Goal: Information Seeking & Learning: Learn about a topic

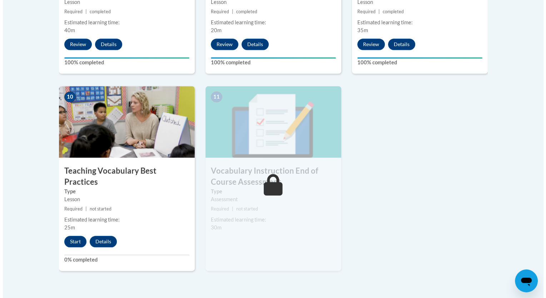
scroll to position [762, 0]
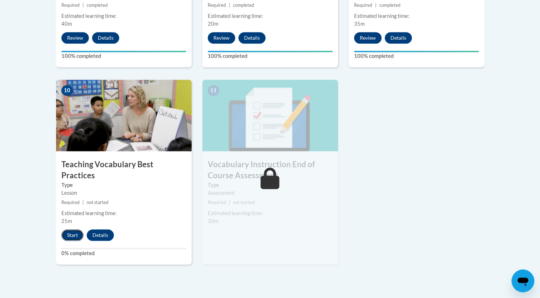
click at [70, 229] on button "Start" at bounding box center [72, 234] width 22 height 11
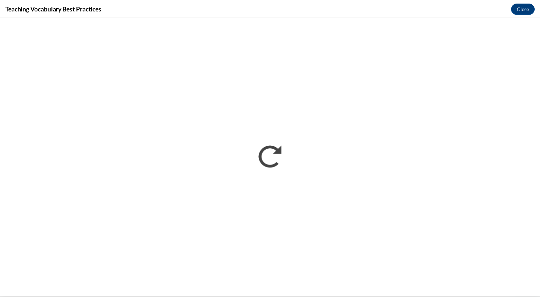
scroll to position [0, 0]
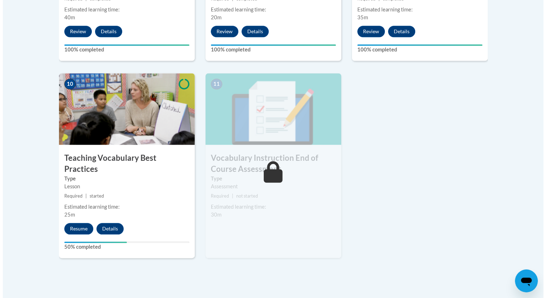
scroll to position [765, 0]
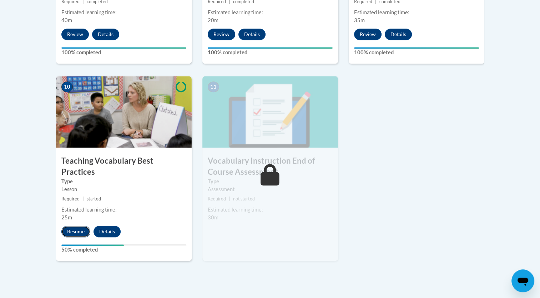
click at [75, 226] on button "Resume" at bounding box center [75, 231] width 29 height 11
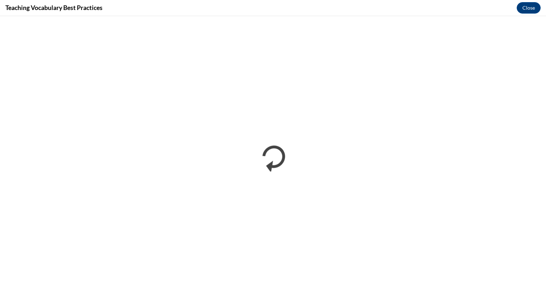
scroll to position [0, 0]
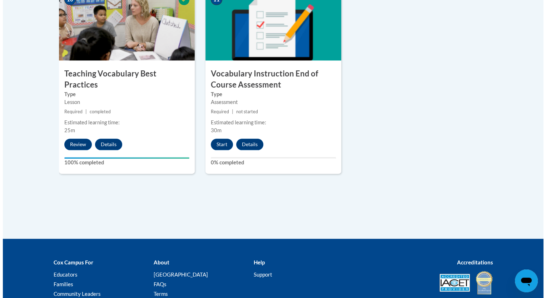
scroll to position [853, 0]
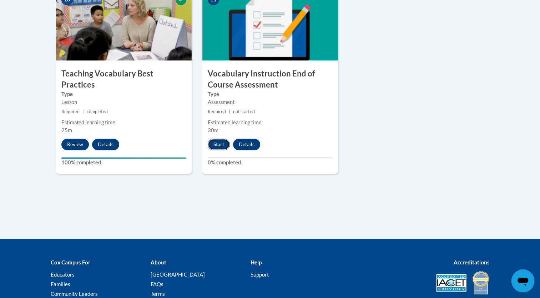
click at [220, 144] on button "Start" at bounding box center [219, 144] width 22 height 11
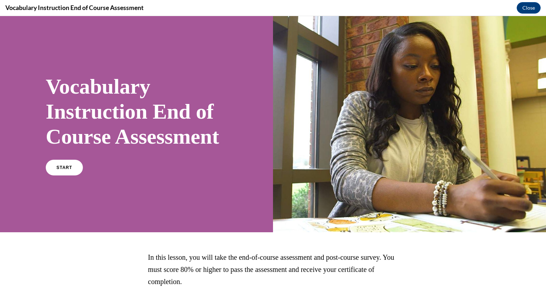
scroll to position [76, 0]
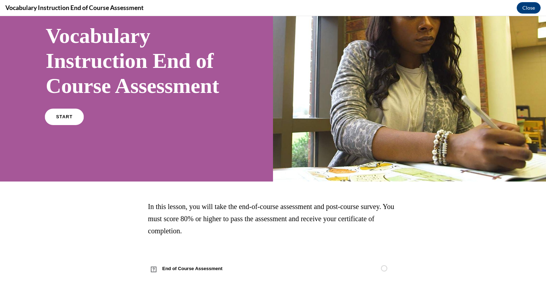
click at [69, 120] on link "START" at bounding box center [64, 117] width 39 height 16
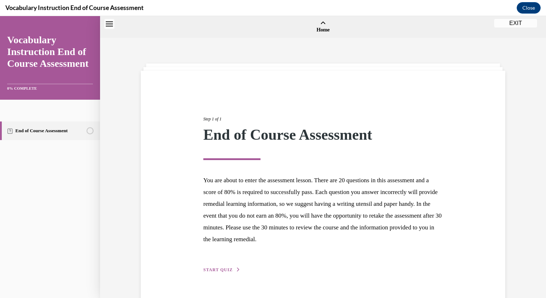
scroll to position [22, 0]
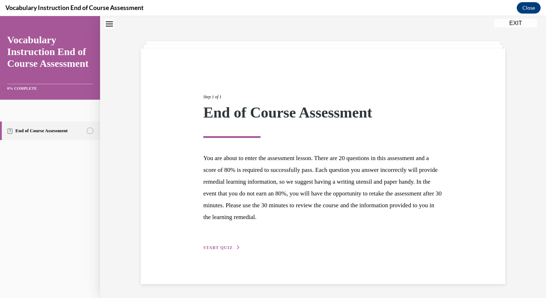
click at [217, 245] on span "START QUIZ" at bounding box center [217, 247] width 29 height 5
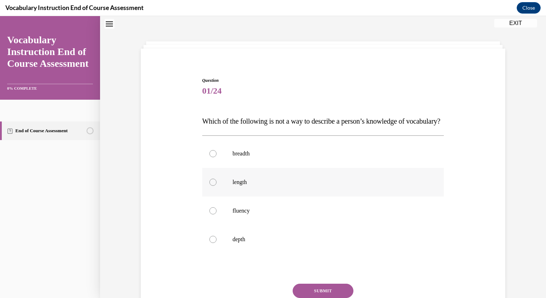
click at [245, 186] on p "length" at bounding box center [329, 182] width 194 height 7
click at [216, 186] on input "length" at bounding box center [212, 182] width 7 height 7
radio input "true"
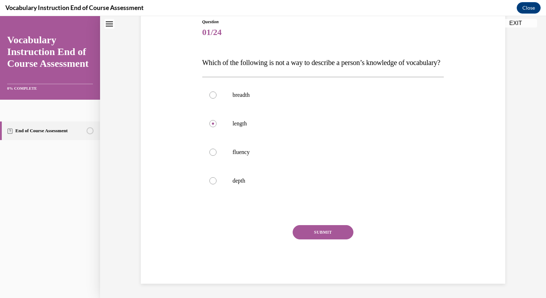
click at [297, 232] on button "SUBMIT" at bounding box center [322, 232] width 61 height 14
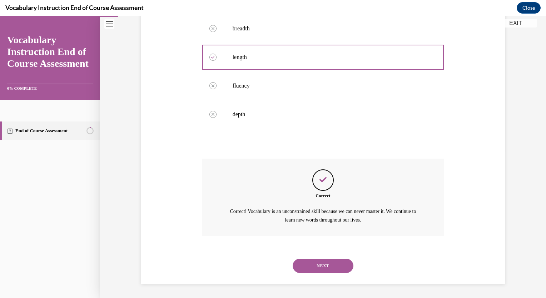
scroll to position [161, 0]
click at [306, 264] on button "NEXT" at bounding box center [322, 265] width 61 height 14
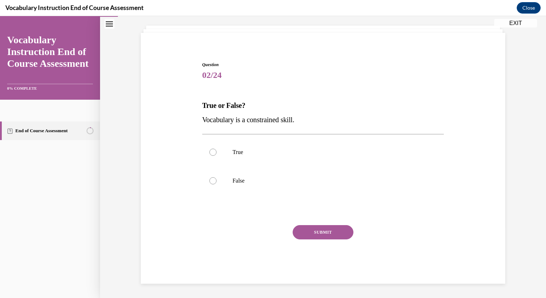
scroll to position [37, 0]
click at [261, 185] on label "False" at bounding box center [323, 181] width 242 height 29
click at [216, 185] on input "False" at bounding box center [212, 180] width 7 height 7
radio input "true"
click at [301, 232] on button "SUBMIT" at bounding box center [322, 232] width 61 height 14
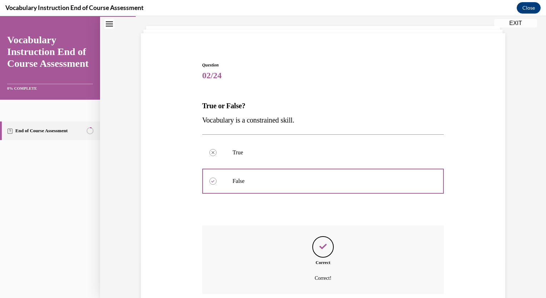
scroll to position [95, 0]
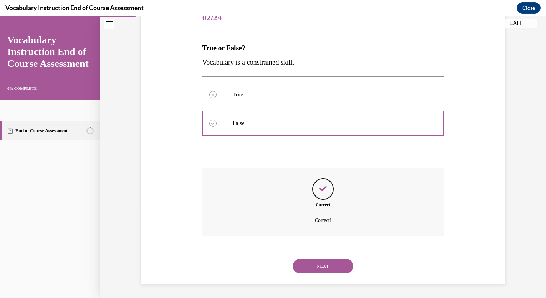
click at [316, 263] on button "NEXT" at bounding box center [322, 266] width 61 height 14
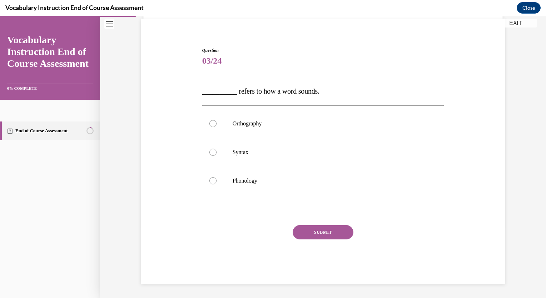
scroll to position [52, 0]
click at [209, 178] on div at bounding box center [212, 180] width 7 height 7
click at [209, 178] on input "Phonology" at bounding box center [212, 180] width 7 height 7
radio input "true"
click at [332, 228] on button "SUBMIT" at bounding box center [322, 232] width 61 height 14
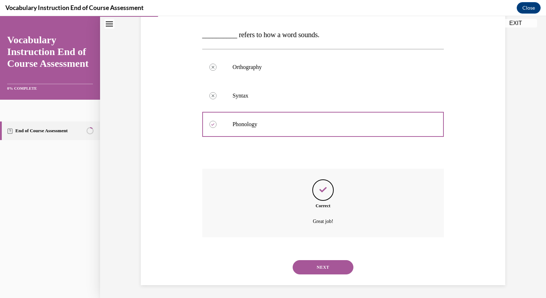
scroll to position [110, 0]
click at [325, 265] on button "NEXT" at bounding box center [322, 266] width 61 height 14
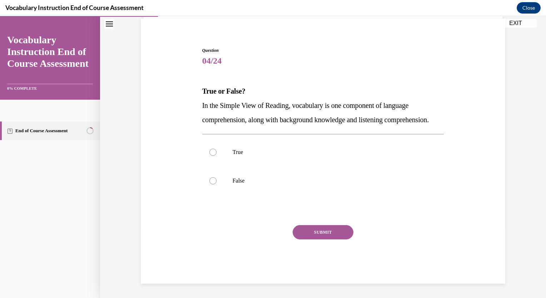
scroll to position [66, 0]
click at [302, 171] on label "False" at bounding box center [323, 180] width 242 height 29
click at [216, 177] on input "False" at bounding box center [212, 180] width 7 height 7
radio input "true"
click at [313, 230] on button "SUBMIT" at bounding box center [322, 232] width 61 height 14
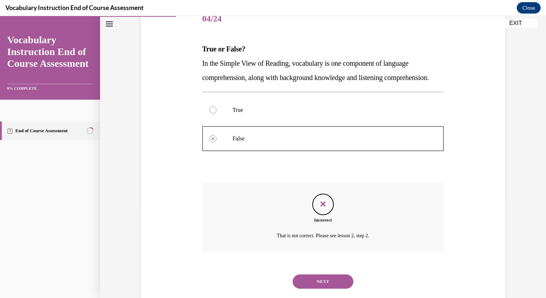
scroll to position [124, 0]
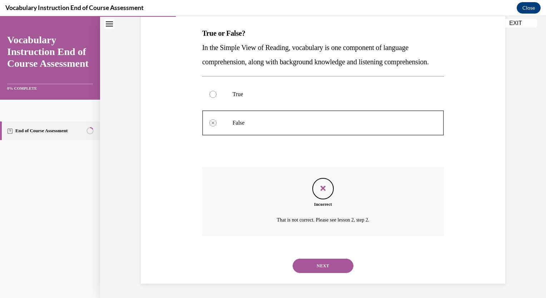
click at [321, 263] on button "NEXT" at bounding box center [322, 265] width 61 height 14
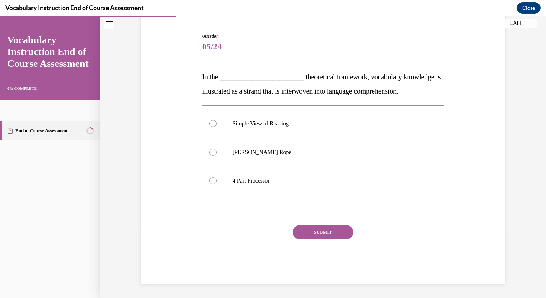
scroll to position [66, 0]
drag, startPoint x: 305, startPoint y: 154, endPoint x: 265, endPoint y: 159, distance: 39.5
click at [265, 159] on label "Scarborough's Rope" at bounding box center [323, 152] width 242 height 29
click at [216, 156] on input "Scarborough's Rope" at bounding box center [212, 152] width 7 height 7
radio input "true"
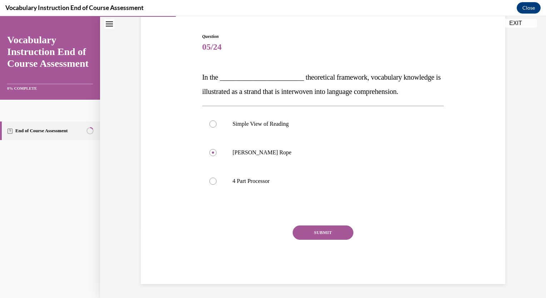
click at [311, 236] on button "SUBMIT" at bounding box center [322, 232] width 61 height 14
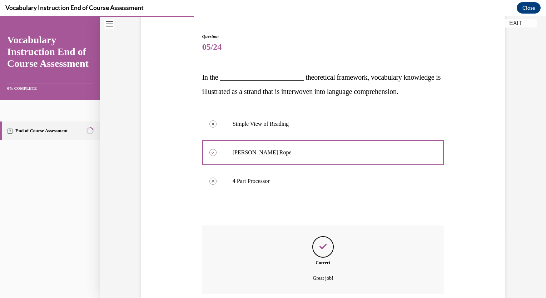
scroll to position [124, 0]
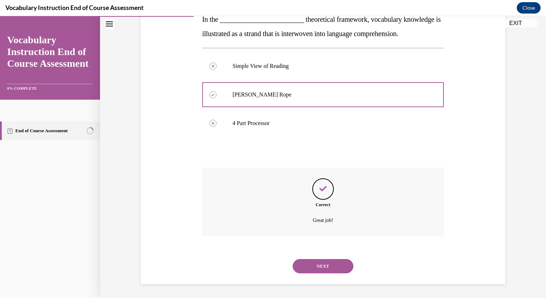
click at [315, 268] on button "NEXT" at bounding box center [322, 266] width 61 height 14
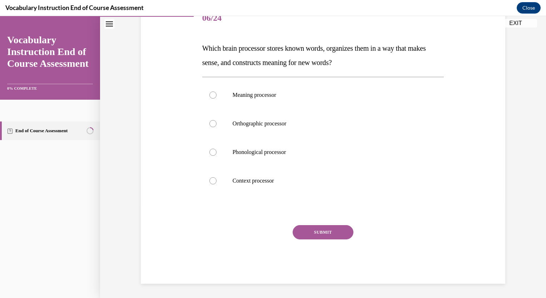
scroll to position [80, 0]
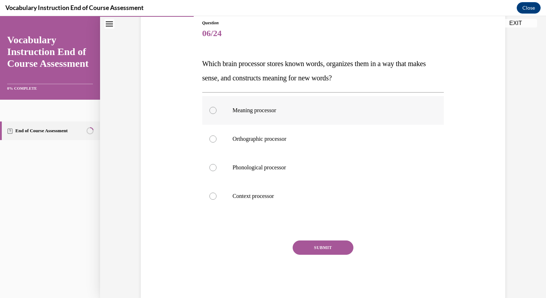
click at [306, 116] on label "Meaning processor" at bounding box center [323, 110] width 242 height 29
click at [216, 114] on input "Meaning processor" at bounding box center [212, 110] width 7 height 7
radio input "true"
click at [306, 246] on button "SUBMIT" at bounding box center [322, 247] width 61 height 14
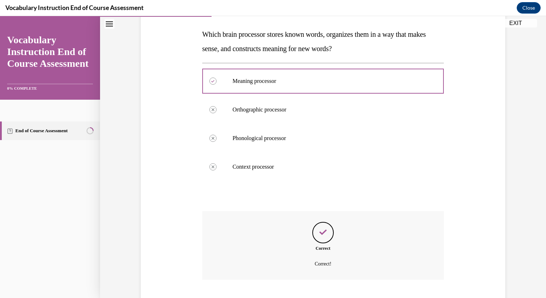
scroll to position [152, 0]
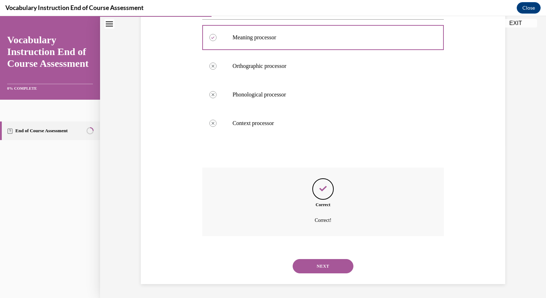
click at [316, 268] on button "NEXT" at bounding box center [322, 266] width 61 height 14
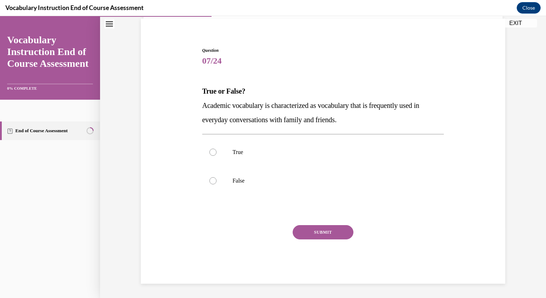
scroll to position [52, 0]
click at [254, 156] on label "True" at bounding box center [323, 152] width 242 height 29
click at [216, 156] on input "True" at bounding box center [212, 152] width 7 height 7
radio input "true"
click at [301, 234] on button "SUBMIT" at bounding box center [322, 232] width 61 height 14
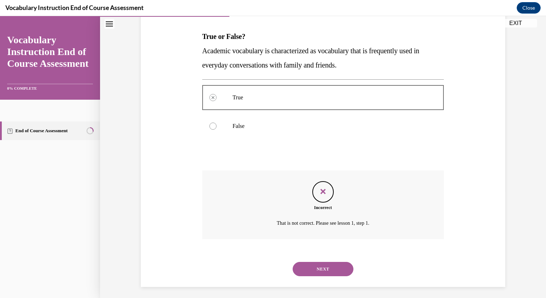
scroll to position [110, 0]
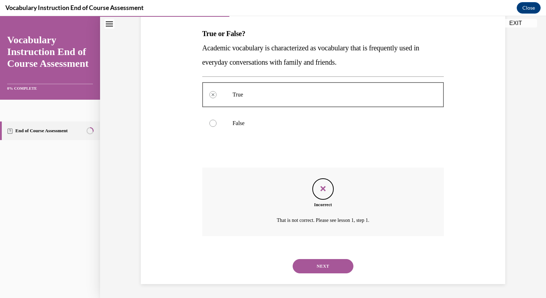
drag, startPoint x: 317, startPoint y: 268, endPoint x: 301, endPoint y: 270, distance: 16.2
click at [301, 270] on button "NEXT" at bounding box center [322, 266] width 61 height 14
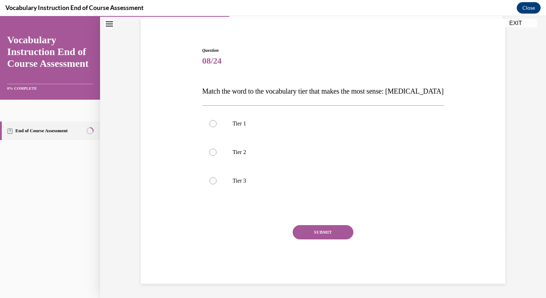
scroll to position [52, 0]
click at [277, 175] on label "Tier 3" at bounding box center [323, 181] width 242 height 29
click at [216, 177] on input "Tier 3" at bounding box center [212, 180] width 7 height 7
radio input "true"
click at [300, 236] on button "SUBMIT" at bounding box center [322, 232] width 61 height 14
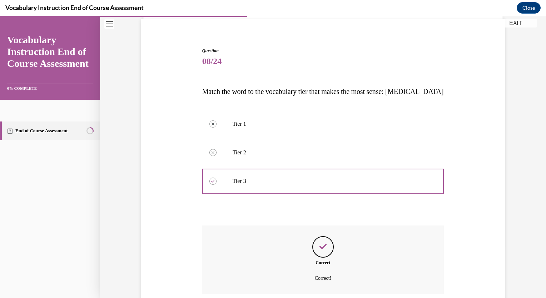
scroll to position [110, 0]
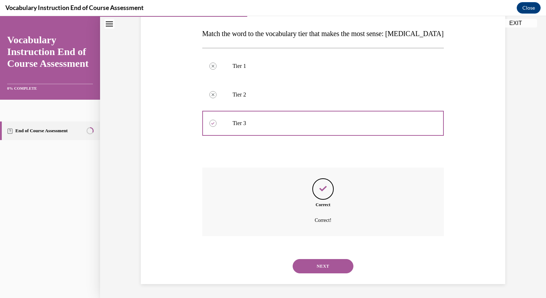
click at [326, 266] on button "NEXT" at bounding box center [322, 266] width 61 height 14
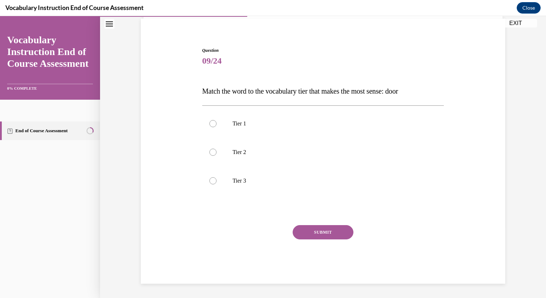
scroll to position [52, 0]
click at [376, 110] on label "Tier 1" at bounding box center [323, 124] width 242 height 29
click at [216, 120] on input "Tier 1" at bounding box center [212, 123] width 7 height 7
radio input "true"
click at [317, 233] on button "SUBMIT" at bounding box center [322, 232] width 61 height 14
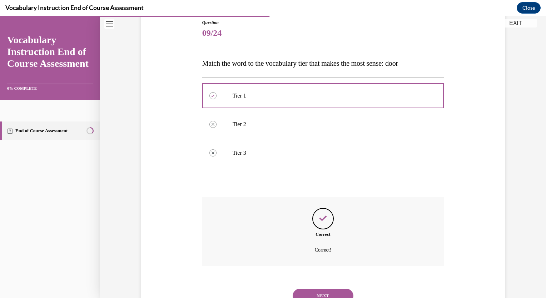
scroll to position [110, 0]
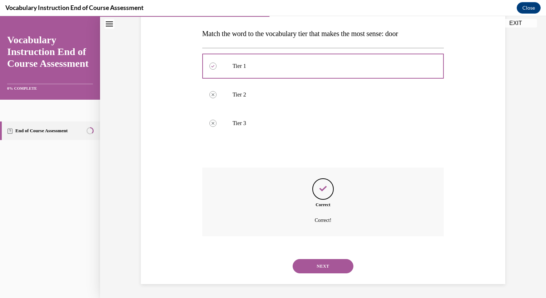
click at [312, 267] on button "NEXT" at bounding box center [322, 266] width 61 height 14
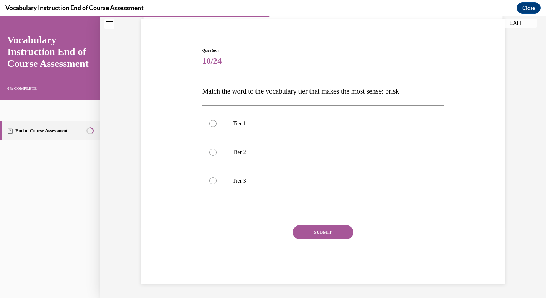
scroll to position [52, 0]
drag, startPoint x: 356, startPoint y: 149, endPoint x: 310, endPoint y: 141, distance: 46.7
drag, startPoint x: 310, startPoint y: 141, endPoint x: 274, endPoint y: 147, distance: 36.7
drag, startPoint x: 274, startPoint y: 147, endPoint x: 212, endPoint y: 152, distance: 62.3
click at [212, 152] on div at bounding box center [212, 152] width 7 height 7
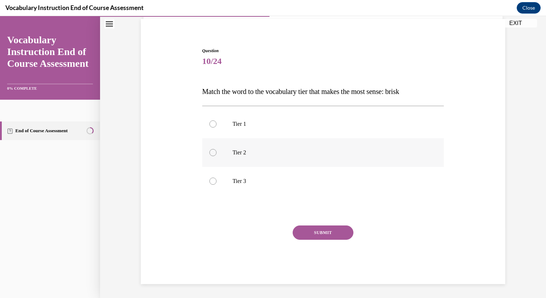
click at [212, 152] on input "Tier 2" at bounding box center [212, 152] width 7 height 7
radio input "true"
click at [301, 235] on button "SUBMIT" at bounding box center [322, 232] width 61 height 14
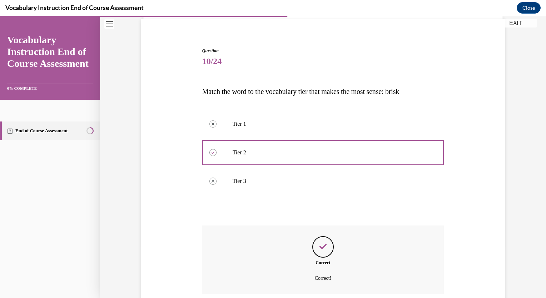
scroll to position [110, 0]
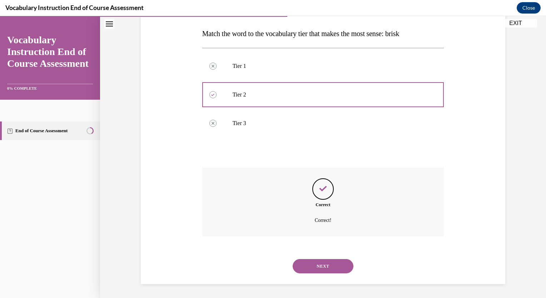
click at [322, 262] on button "NEXT" at bounding box center [322, 266] width 61 height 14
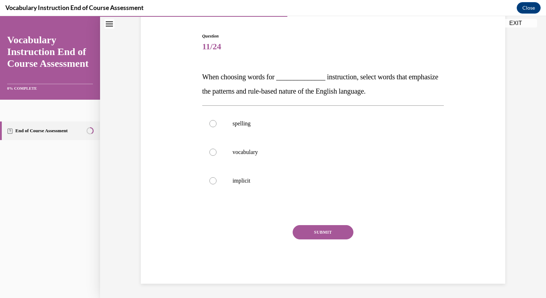
scroll to position [66, 0]
click at [325, 126] on p "spelling" at bounding box center [329, 123] width 194 height 7
click at [216, 126] on input "spelling" at bounding box center [212, 123] width 7 height 7
radio input "true"
click at [301, 232] on button "SUBMIT" at bounding box center [322, 232] width 61 height 14
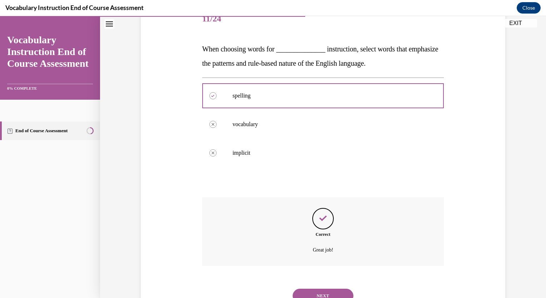
scroll to position [124, 0]
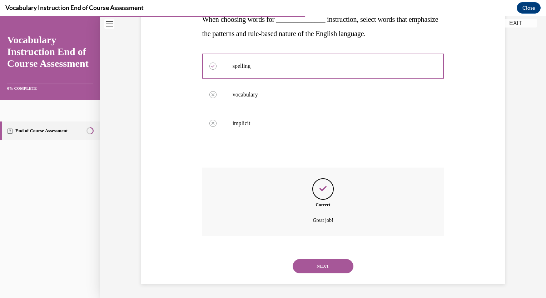
click at [315, 262] on button "NEXT" at bounding box center [322, 266] width 61 height 14
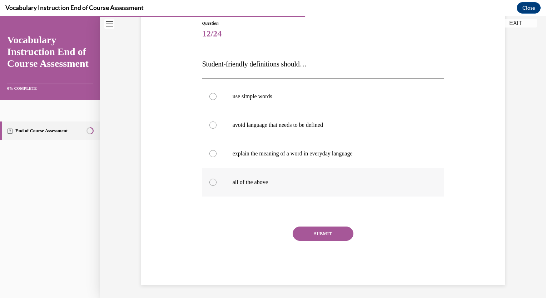
click at [280, 179] on p "all of the above" at bounding box center [329, 182] width 194 height 7
click at [216, 179] on input "all of the above" at bounding box center [212, 182] width 7 height 7
radio input "true"
click at [296, 237] on button "SUBMIT" at bounding box center [322, 233] width 61 height 14
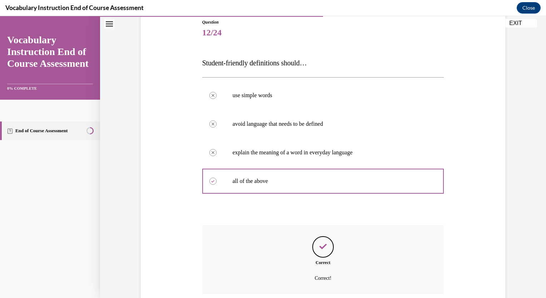
scroll to position [138, 0]
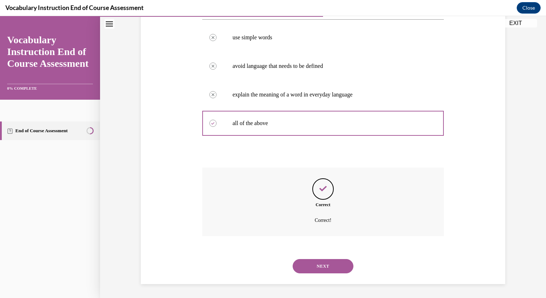
click at [324, 268] on button "NEXT" at bounding box center [322, 266] width 61 height 14
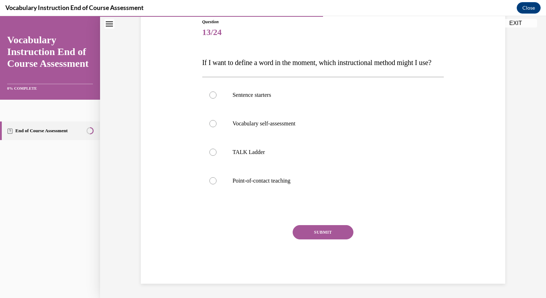
scroll to position [80, 0]
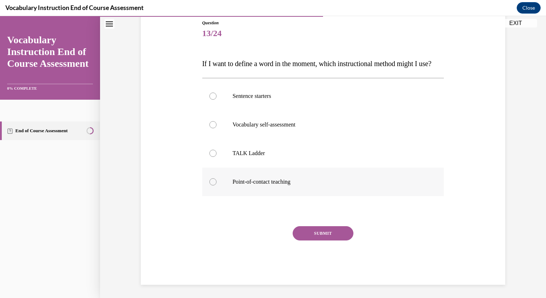
click at [280, 196] on label "Point-of-contact teaching" at bounding box center [323, 181] width 242 height 29
click at [216, 185] on input "Point-of-contact teaching" at bounding box center [212, 181] width 7 height 7
radio input "true"
click at [298, 257] on div "SUBMIT" at bounding box center [323, 244] width 242 height 36
click at [308, 240] on button "SUBMIT" at bounding box center [322, 233] width 61 height 14
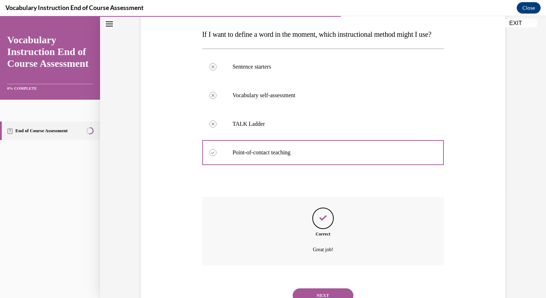
scroll to position [152, 0]
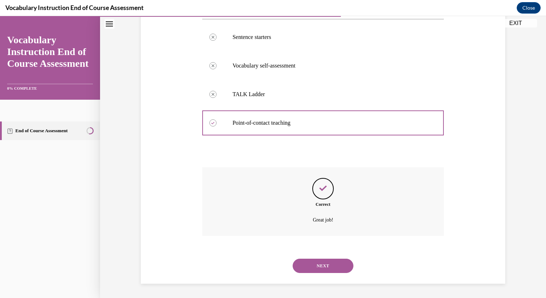
click at [322, 262] on button "NEXT" at bounding box center [322, 265] width 61 height 14
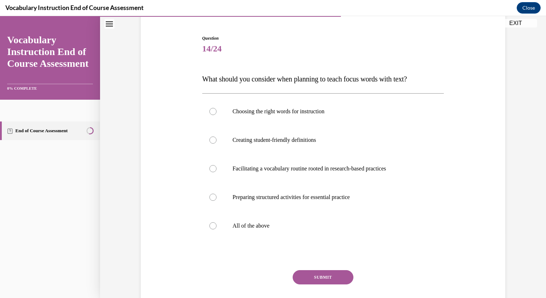
scroll to position [65, 0]
click at [289, 223] on p "All of the above" at bounding box center [329, 224] width 194 height 7
click at [216, 223] on input "All of the above" at bounding box center [212, 224] width 7 height 7
radio input "true"
click at [309, 281] on button "SUBMIT" at bounding box center [322, 276] width 61 height 14
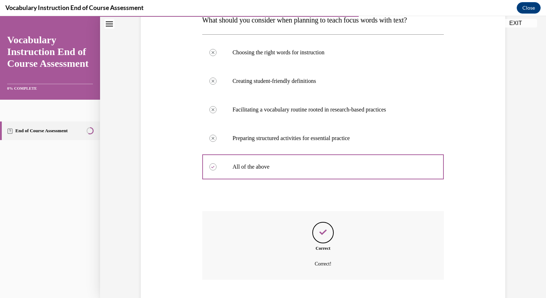
scroll to position [167, 0]
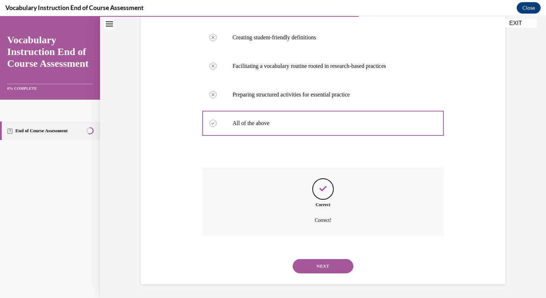
click at [319, 269] on button "NEXT" at bounding box center [322, 266] width 61 height 14
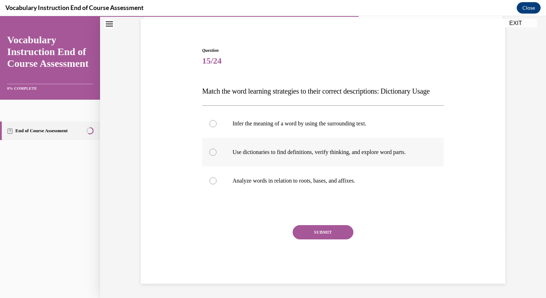
click at [307, 150] on p "Use dictionaries to find definitions, verify thinking, and explore word parts." at bounding box center [329, 152] width 194 height 7
click at [216, 150] on input "Use dictionaries to find definitions, verify thinking, and explore word parts." at bounding box center [212, 152] width 7 height 7
radio input "true"
click at [314, 231] on button "SUBMIT" at bounding box center [322, 232] width 61 height 14
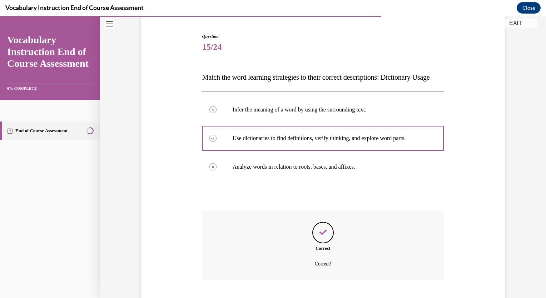
scroll to position [124, 0]
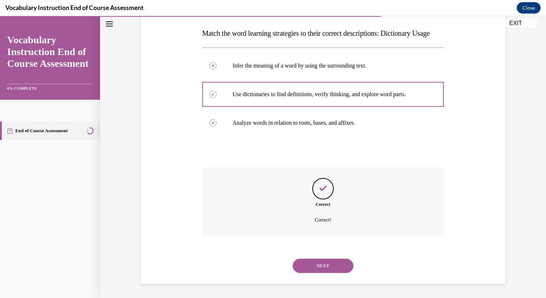
click at [318, 267] on button "NEXT" at bounding box center [322, 265] width 61 height 14
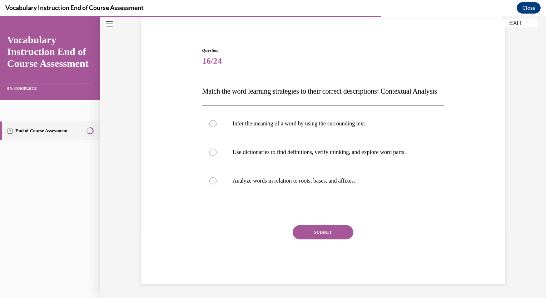
scroll to position [66, 0]
click at [311, 177] on p "Analyze words in relation to roots, bases, and affixes." at bounding box center [329, 180] width 194 height 7
click at [216, 177] on input "Analyze words in relation to roots, bases, and affixes." at bounding box center [212, 180] width 7 height 7
radio input "true"
click at [316, 236] on button "SUBMIT" at bounding box center [322, 232] width 61 height 14
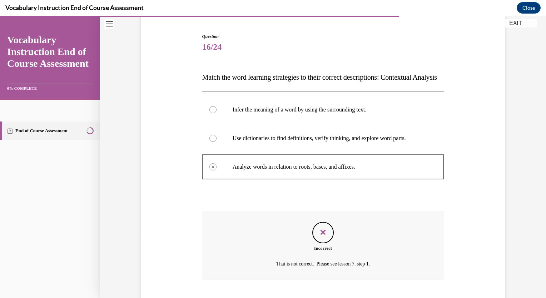
scroll to position [124, 0]
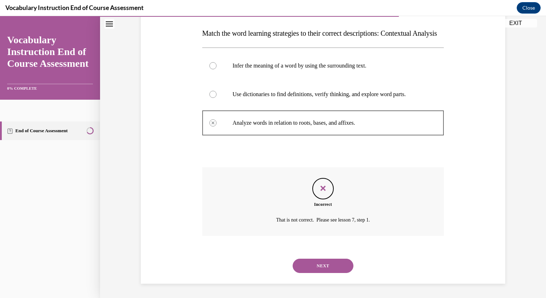
click at [317, 268] on button "NEXT" at bounding box center [322, 265] width 61 height 14
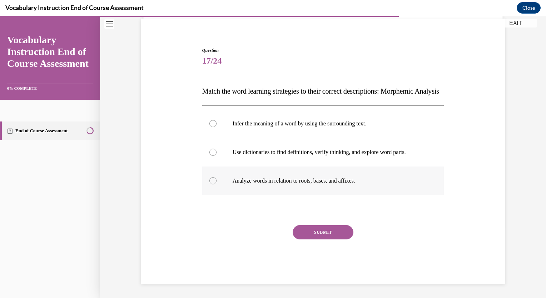
click at [296, 181] on p "Analyze words in relation to roots, bases, and affixes." at bounding box center [329, 180] width 194 height 7
click at [216, 181] on input "Analyze words in relation to roots, bases, and affixes." at bounding box center [212, 180] width 7 height 7
radio input "true"
click at [303, 235] on button "SUBMIT" at bounding box center [322, 232] width 61 height 14
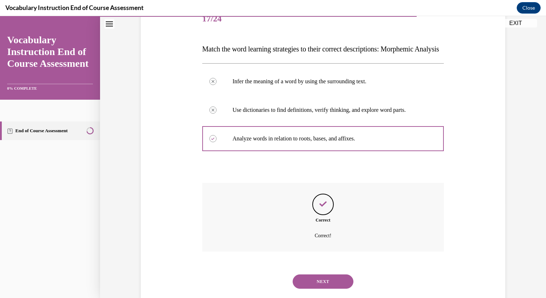
scroll to position [124, 0]
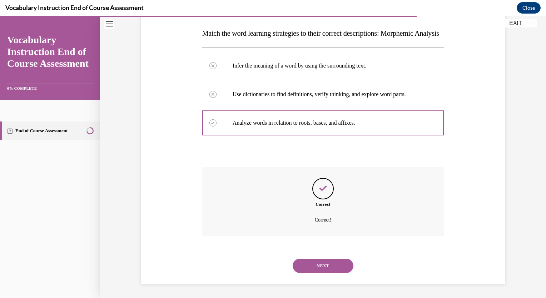
click at [303, 273] on div "NEXT" at bounding box center [323, 265] width 242 height 29
click at [303, 267] on button "NEXT" at bounding box center [322, 265] width 61 height 14
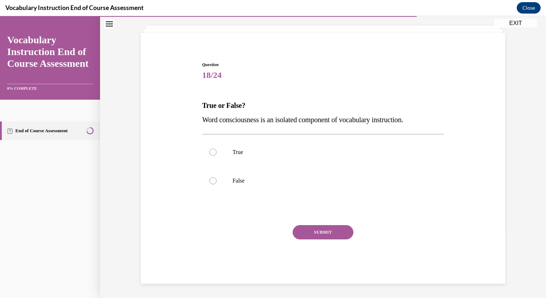
scroll to position [37, 0]
click at [222, 184] on label "False" at bounding box center [323, 181] width 242 height 29
click at [216, 184] on input "False" at bounding box center [212, 180] width 7 height 7
radio input "true"
click at [307, 229] on button "SUBMIT" at bounding box center [322, 232] width 61 height 14
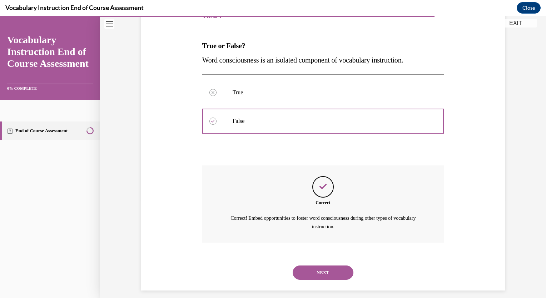
scroll to position [104, 0]
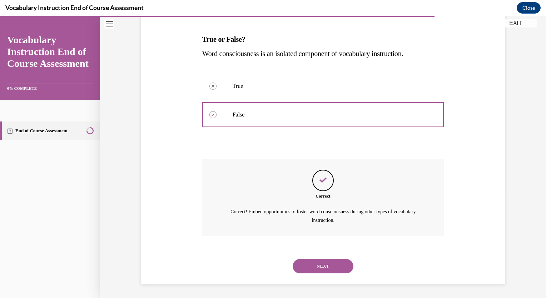
click at [319, 265] on button "NEXT" at bounding box center [322, 266] width 61 height 14
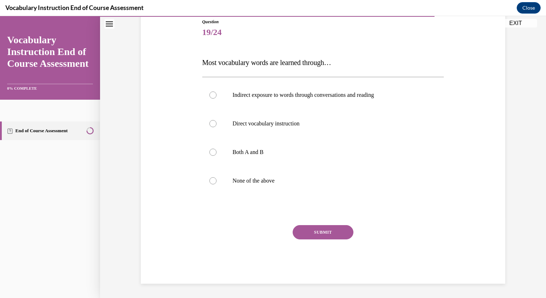
scroll to position [79, 0]
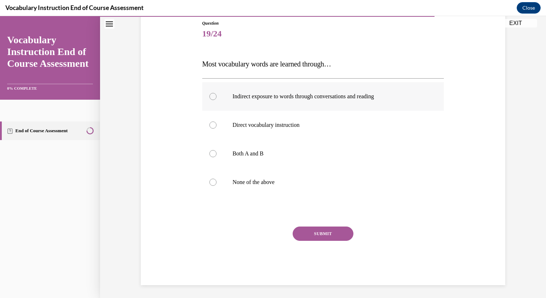
click at [336, 99] on p "Indirect exposure to words through conversations and reading" at bounding box center [329, 96] width 194 height 7
click at [216, 99] on input "Indirect exposure to words through conversations and reading" at bounding box center [212, 96] width 7 height 7
radio input "true"
click at [320, 235] on button "SUBMIT" at bounding box center [322, 233] width 61 height 14
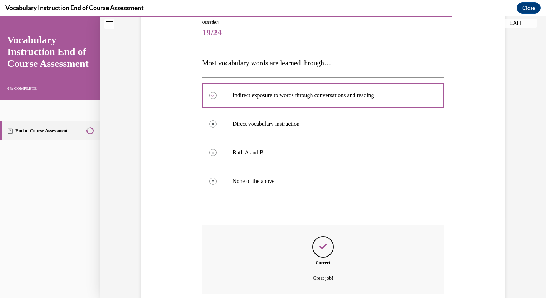
scroll to position [138, 0]
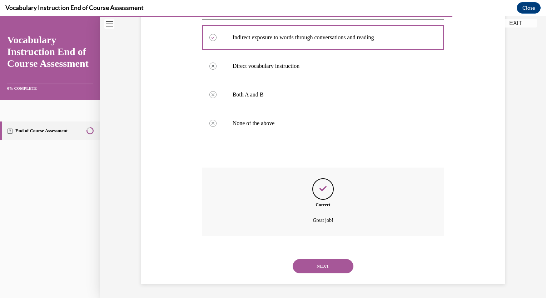
click at [324, 263] on button "NEXT" at bounding box center [322, 266] width 61 height 14
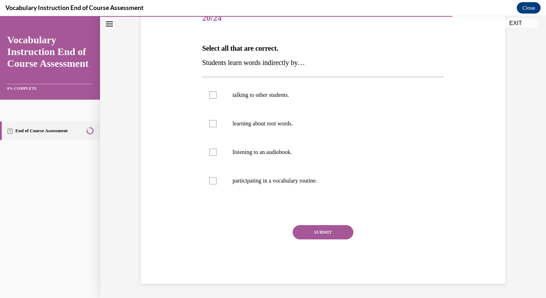
scroll to position [80, 0]
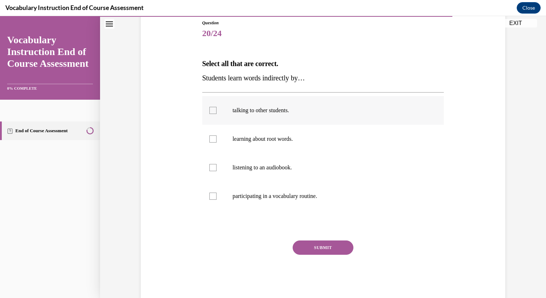
click at [316, 101] on label "talking to other students." at bounding box center [323, 110] width 242 height 29
click at [216, 107] on input "talking to other students." at bounding box center [212, 110] width 7 height 7
checkbox input "true"
click at [300, 170] on p "listening to an audiobook." at bounding box center [329, 167] width 194 height 7
click at [216, 170] on input "listening to an audiobook." at bounding box center [212, 167] width 7 height 7
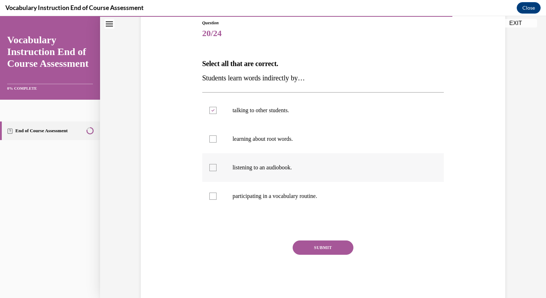
checkbox input "true"
click at [308, 245] on button "SUBMIT" at bounding box center [322, 247] width 61 height 14
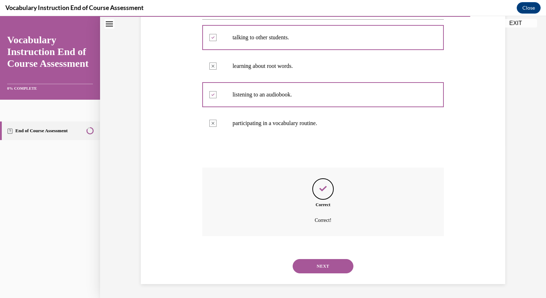
click at [316, 266] on button "NEXT" at bounding box center [322, 266] width 61 height 14
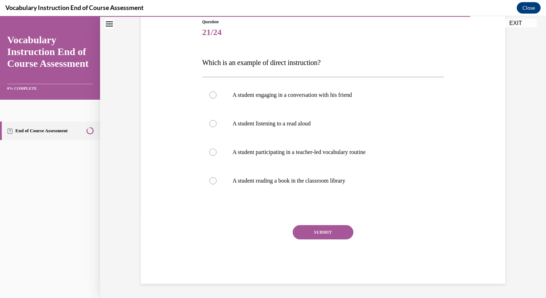
scroll to position [79, 0]
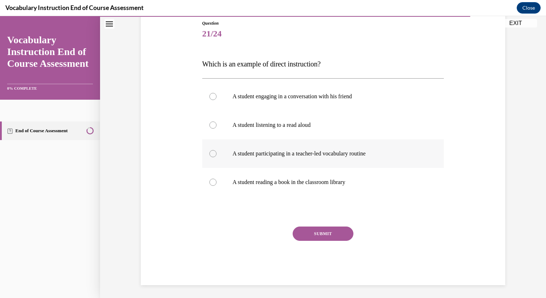
click at [226, 153] on label "A student participating in a teacher-led vocabulary routine" at bounding box center [323, 153] width 242 height 29
click at [216, 153] on input "A student participating in a teacher-led vocabulary routine" at bounding box center [212, 153] width 7 height 7
radio input "true"
click at [304, 233] on button "SUBMIT" at bounding box center [322, 233] width 61 height 14
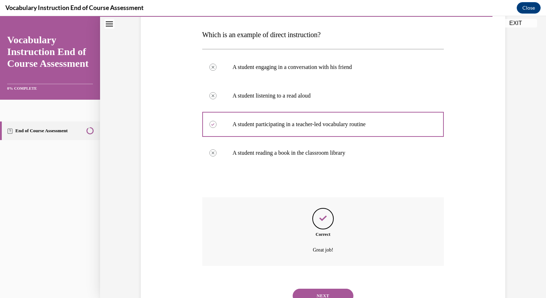
scroll to position [138, 0]
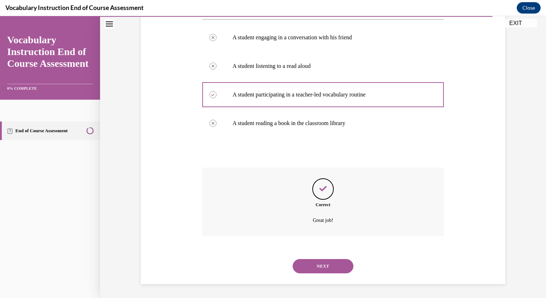
click at [319, 260] on button "NEXT" at bounding box center [322, 266] width 61 height 14
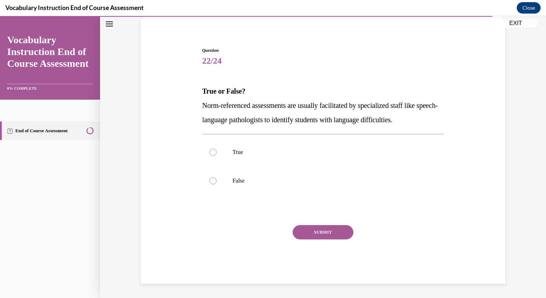
scroll to position [52, 0]
click at [259, 146] on label "True" at bounding box center [323, 152] width 242 height 29
click at [216, 149] on input "True" at bounding box center [212, 152] width 7 height 7
radio input "true"
click at [312, 234] on button "SUBMIT" at bounding box center [322, 232] width 61 height 14
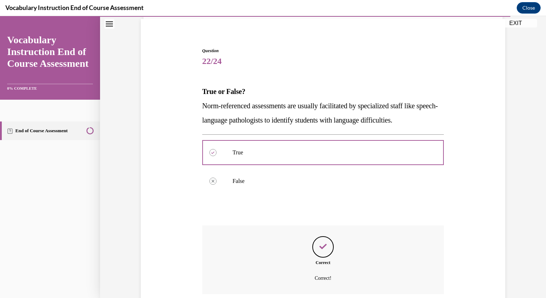
scroll to position [110, 0]
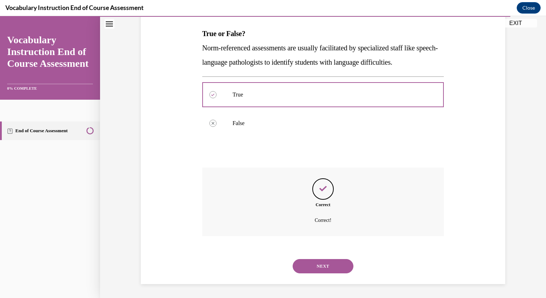
click at [320, 264] on button "NEXT" at bounding box center [322, 266] width 61 height 14
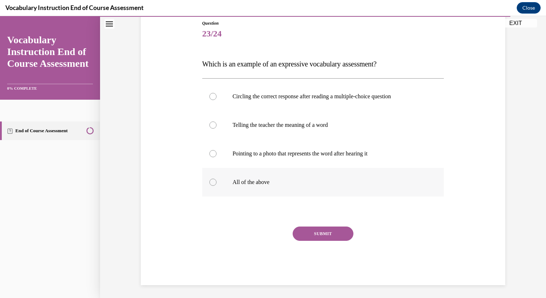
click at [256, 174] on label "All of the above" at bounding box center [323, 182] width 242 height 29
click at [216, 179] on input "All of the above" at bounding box center [212, 182] width 7 height 7
radio input "true"
click at [313, 237] on button "SUBMIT" at bounding box center [322, 233] width 61 height 14
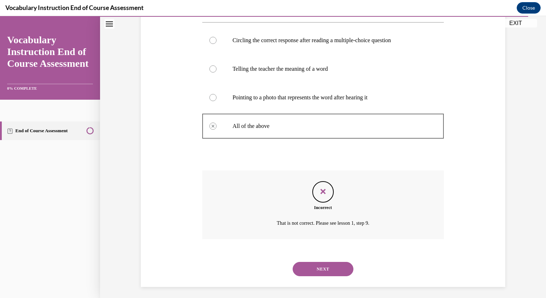
scroll to position [138, 0]
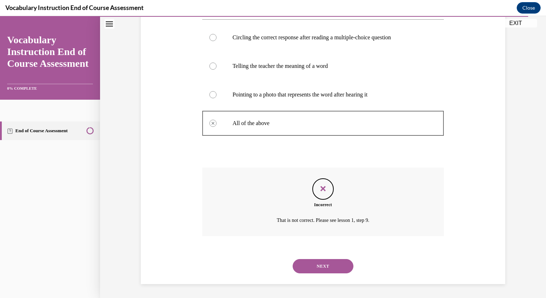
click at [313, 267] on button "NEXT" at bounding box center [322, 266] width 61 height 14
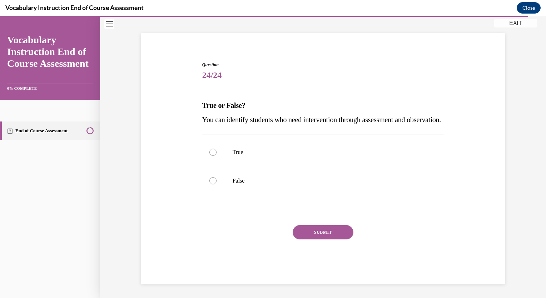
scroll to position [52, 0]
click at [319, 160] on label "True" at bounding box center [323, 152] width 242 height 29
click at [216, 156] on input "True" at bounding box center [212, 152] width 7 height 7
radio input "true"
click at [331, 235] on button "SUBMIT" at bounding box center [322, 232] width 61 height 14
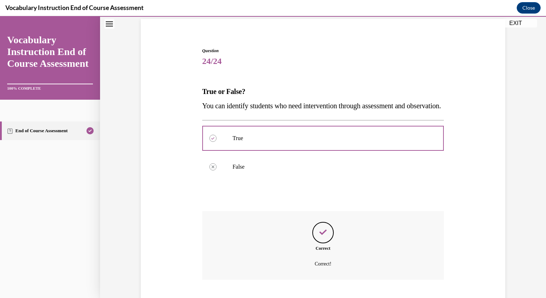
scroll to position [110, 0]
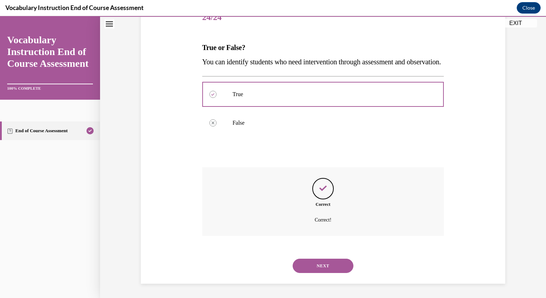
click at [333, 266] on button "NEXT" at bounding box center [322, 265] width 61 height 14
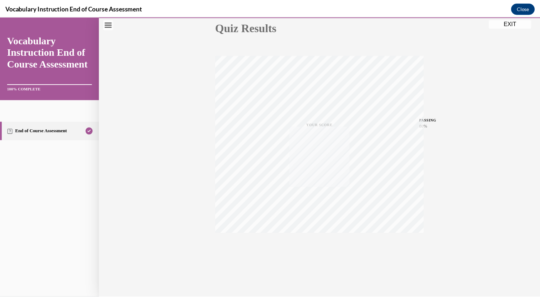
scroll to position [84, 0]
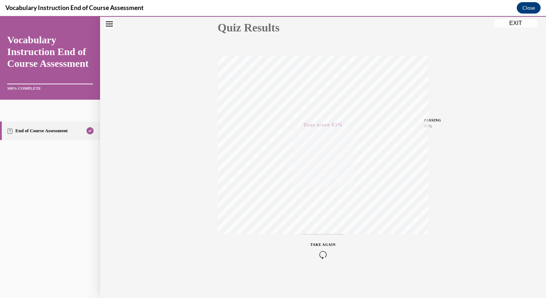
click at [501, 21] on button "EXIT" at bounding box center [515, 23] width 43 height 9
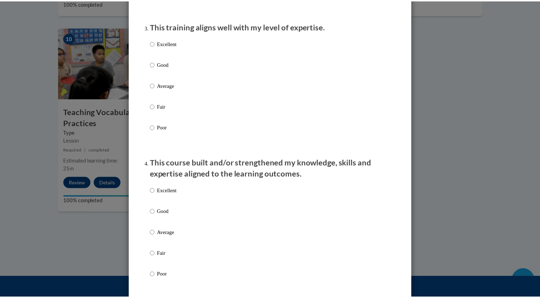
scroll to position [0, 0]
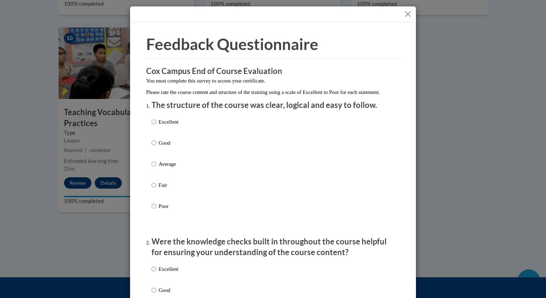
click at [405, 14] on button "Close" at bounding box center [407, 14] width 9 height 9
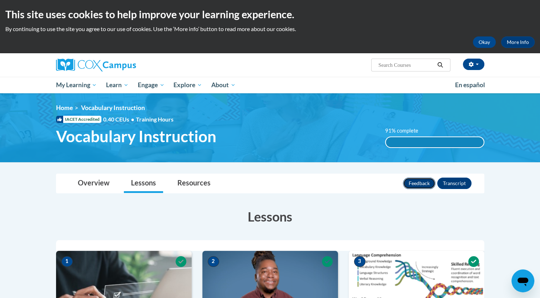
click at [420, 184] on button "Feedback" at bounding box center [419, 182] width 32 height 11
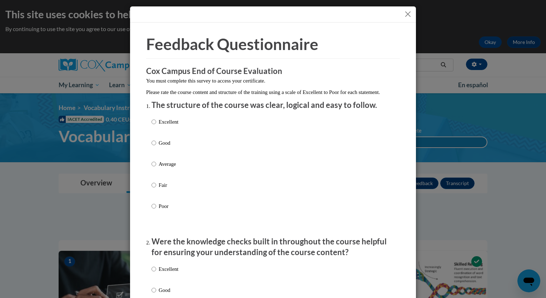
click at [201, 129] on div "Excellent Good Average Fair Poor" at bounding box center [272, 172] width 243 height 116
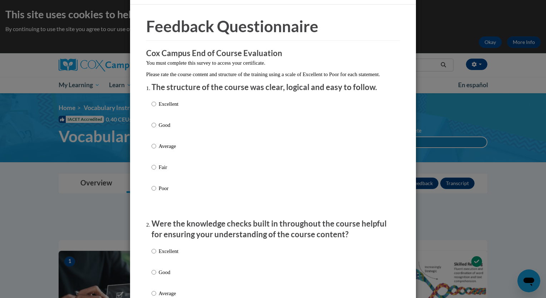
scroll to position [17, 0]
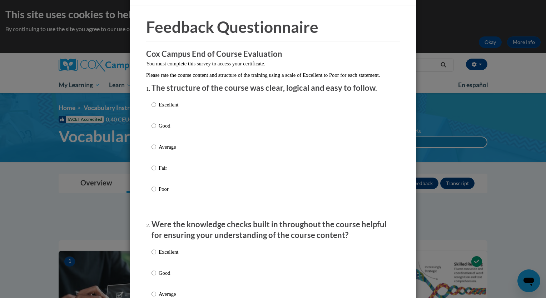
click at [159, 109] on p "Excellent" at bounding box center [169, 105] width 20 height 8
click at [156, 109] on input "Excellent" at bounding box center [153, 105] width 5 height 8
radio input "true"
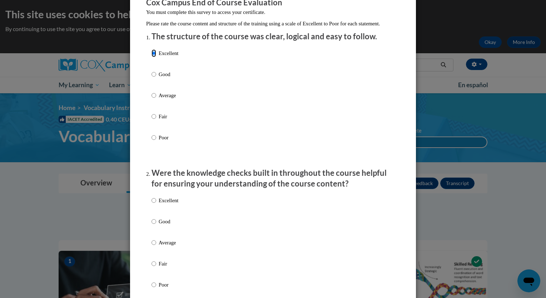
scroll to position [70, 0]
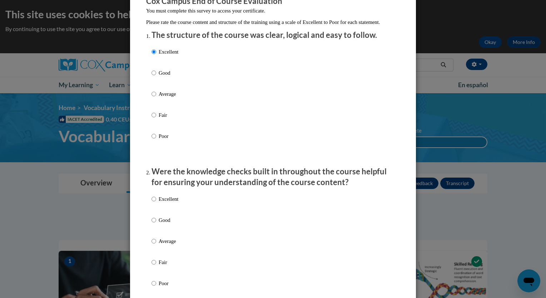
click at [180, 205] on div "Excellent Good Average Fair Poor" at bounding box center [272, 249] width 243 height 116
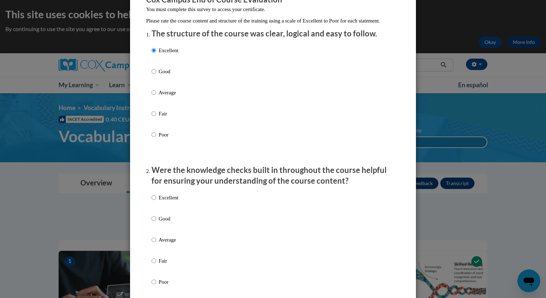
click at [170, 201] on p "Excellent" at bounding box center [169, 198] width 20 height 8
click at [156, 201] on input "Excellent" at bounding box center [153, 198] width 5 height 8
radio input "true"
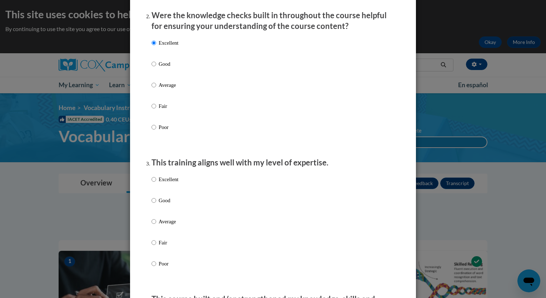
scroll to position [233, 0]
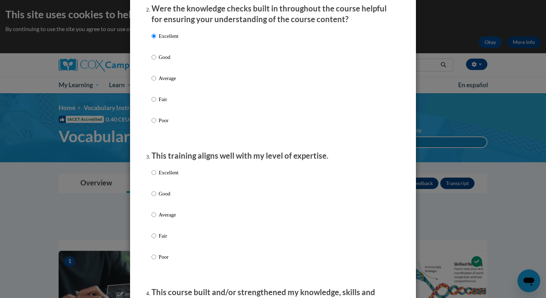
click at [160, 176] on p "Excellent" at bounding box center [169, 173] width 20 height 8
click at [156, 176] on input "Excellent" at bounding box center [153, 173] width 5 height 8
radio input "true"
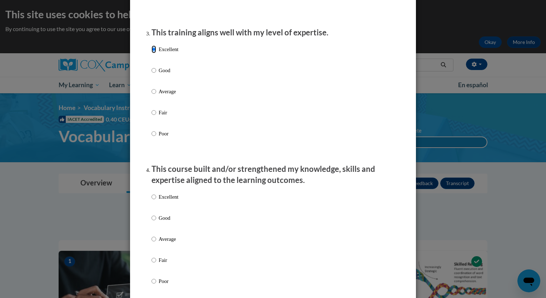
scroll to position [363, 0]
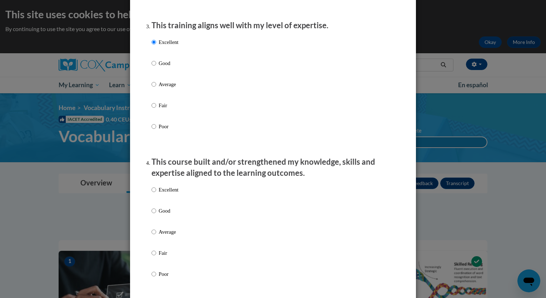
click at [154, 194] on label "Excellent" at bounding box center [164, 195] width 27 height 19
click at [154, 194] on input "Excellent" at bounding box center [153, 190] width 5 height 8
radio input "true"
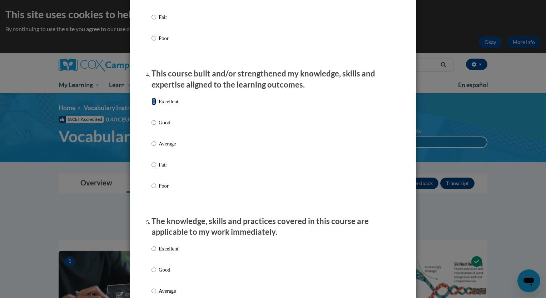
scroll to position [496, 0]
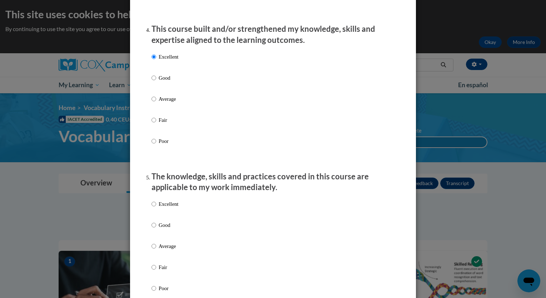
click at [154, 210] on label "Excellent" at bounding box center [164, 209] width 27 height 19
click at [154, 208] on input "Excellent" at bounding box center [153, 204] width 5 height 8
radio input "true"
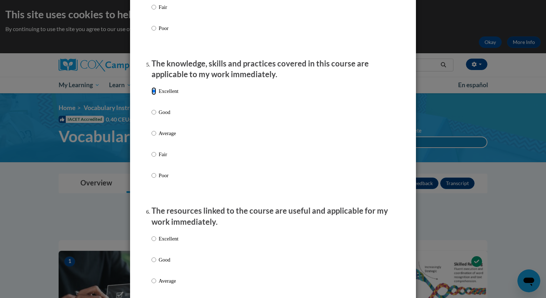
scroll to position [617, 0]
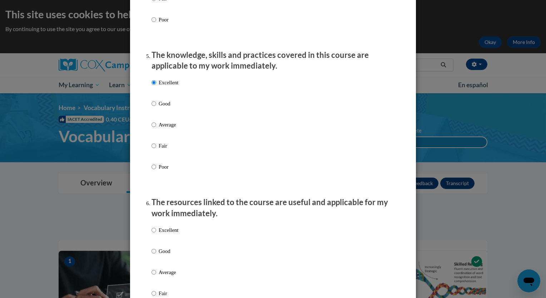
click at [154, 236] on label "Excellent" at bounding box center [164, 235] width 27 height 19
click at [154, 234] on input "Excellent" at bounding box center [153, 230] width 5 height 8
radio input "true"
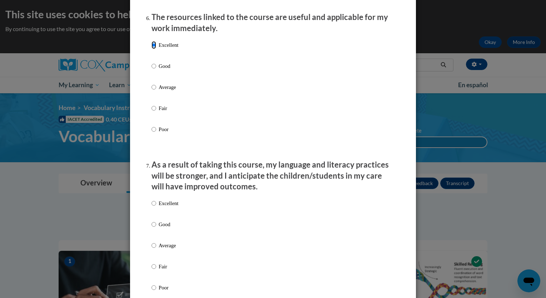
scroll to position [810, 0]
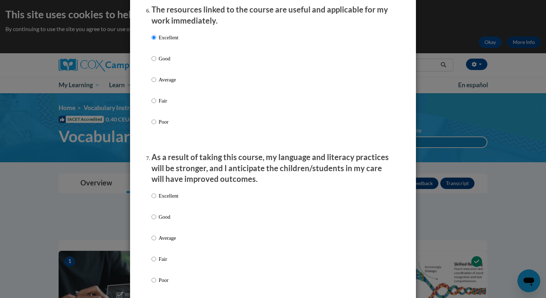
click at [170, 199] on div "Excellent Good Average Fair Poor" at bounding box center [164, 243] width 27 height 111
click at [170, 200] on p "Excellent" at bounding box center [169, 196] width 20 height 8
click at [156, 200] on input "Excellent" at bounding box center [153, 196] width 5 height 8
radio input "true"
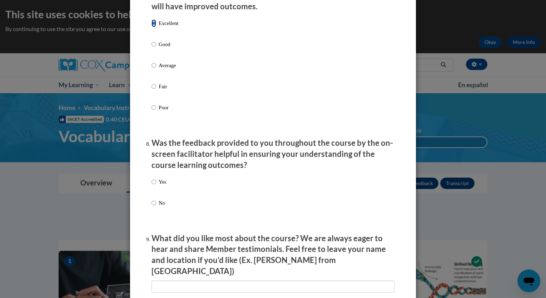
scroll to position [981, 0]
click at [164, 194] on div "Yes No" at bounding box center [272, 201] width 243 height 53
click at [161, 186] on p "Yes" at bounding box center [162, 183] width 7 height 8
click at [156, 186] on input "Yes" at bounding box center [153, 183] width 5 height 8
radio input "true"
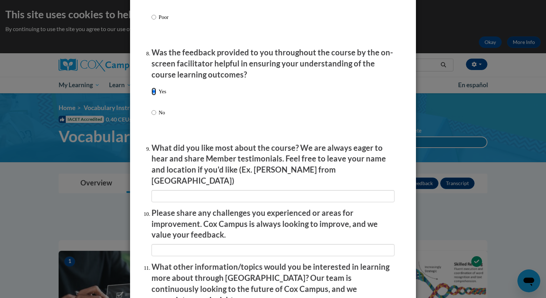
scroll to position [1189, 0]
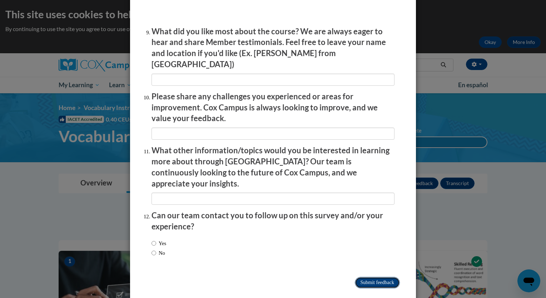
click at [371, 277] on input "Submit feedback" at bounding box center [377, 282] width 45 height 11
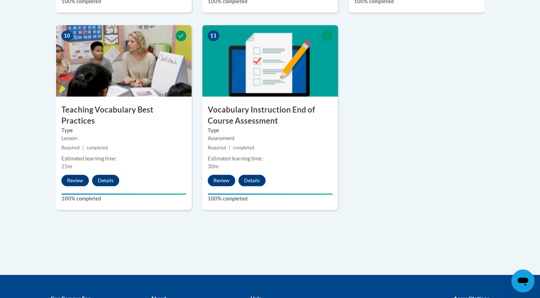
scroll to position [910, 0]
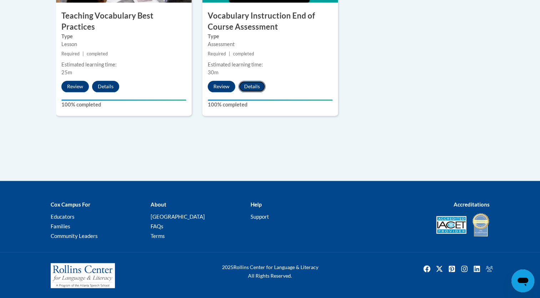
click at [253, 86] on button "Details" at bounding box center [251, 86] width 27 height 11
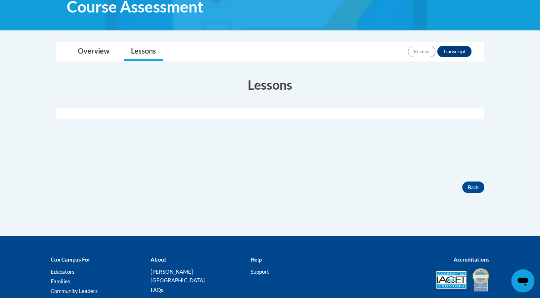
scroll to position [192, 0]
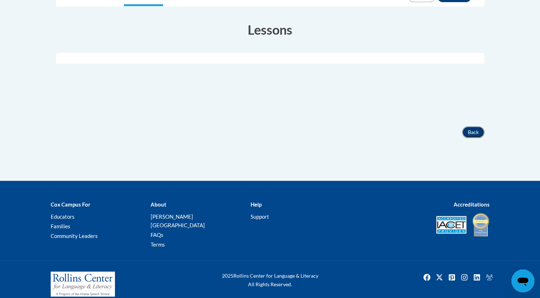
click at [474, 129] on button "Back" at bounding box center [473, 131] width 22 height 11
